Goal: Find specific page/section: Find specific page/section

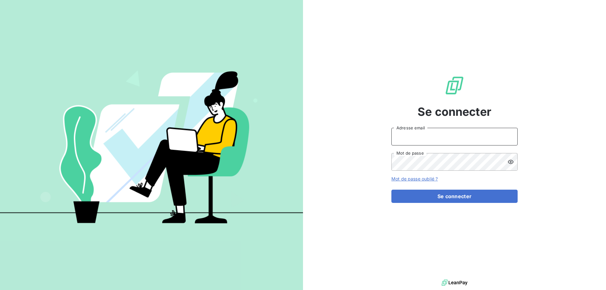
click at [421, 136] on input "Adresse email" at bounding box center [454, 137] width 126 height 18
type input "[PERSON_NAME][EMAIL_ADDRESS][DOMAIN_NAME]"
click at [391, 190] on button "Se connecter" at bounding box center [454, 196] width 126 height 13
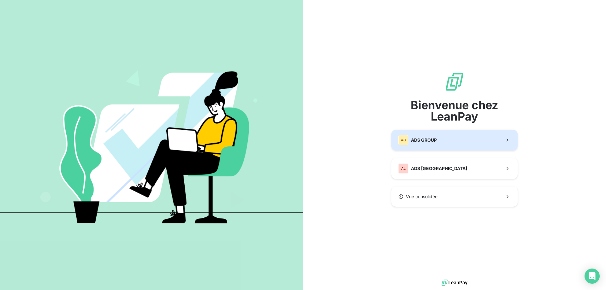
click at [443, 142] on button "AG ADS GROUP" at bounding box center [454, 140] width 126 height 21
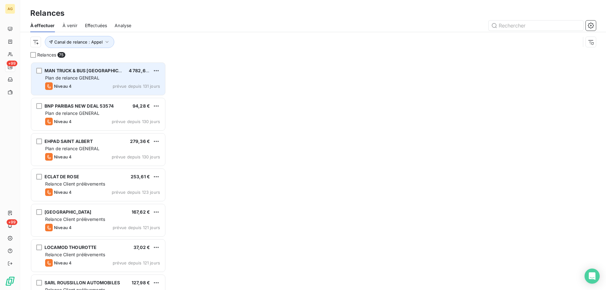
scroll to position [223, 131]
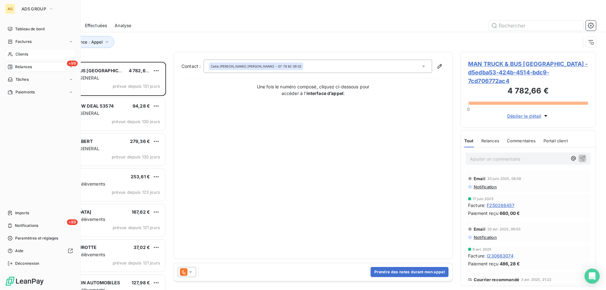
click at [15, 55] on span "Clients" at bounding box center [21, 54] width 13 height 6
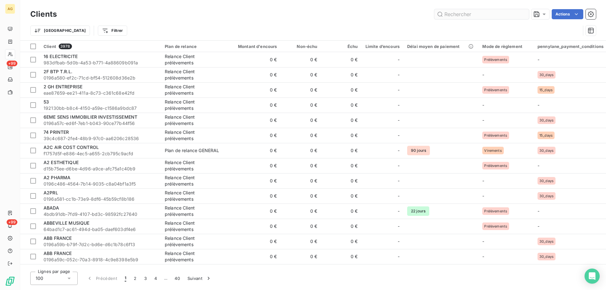
click at [462, 13] on input "text" at bounding box center [481, 14] width 95 height 10
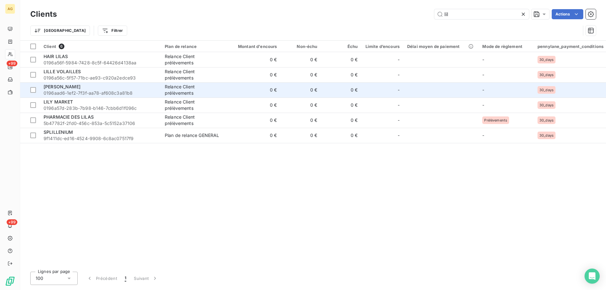
type input "lil"
click at [68, 87] on span "[PERSON_NAME]" at bounding box center [62, 86] width 37 height 5
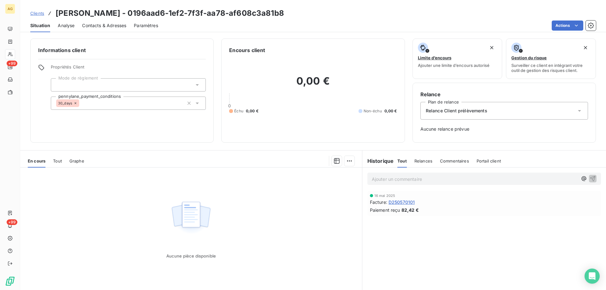
click at [58, 162] on span "Tout" at bounding box center [57, 160] width 9 height 5
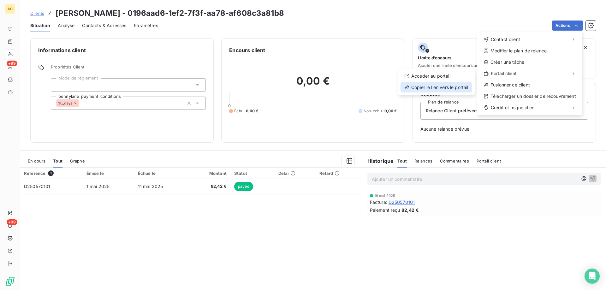
click at [426, 87] on div "Copier le lien vers le portail" at bounding box center [436, 87] width 72 height 10
